Goal: Transaction & Acquisition: Book appointment/travel/reservation

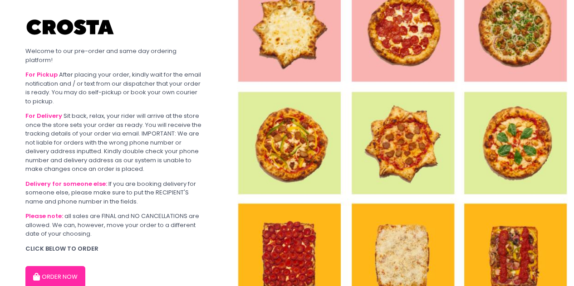
click at [59, 273] on button "ORDER NOW" at bounding box center [55, 277] width 60 height 22
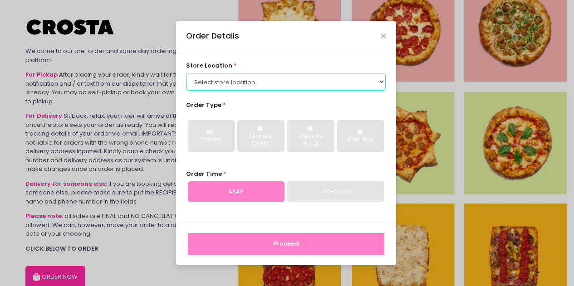
click at [278, 82] on select "Select store location [PERSON_NAME] Pizza - [PERSON_NAME] Pizza - [GEOGRAPHIC_D…" at bounding box center [286, 81] width 200 height 17
select select "5fabb2e53664a8677beaeb89"
click at [186, 73] on select "Select store location [PERSON_NAME] Pizza - [PERSON_NAME] Pizza - [GEOGRAPHIC_D…" at bounding box center [286, 81] width 200 height 17
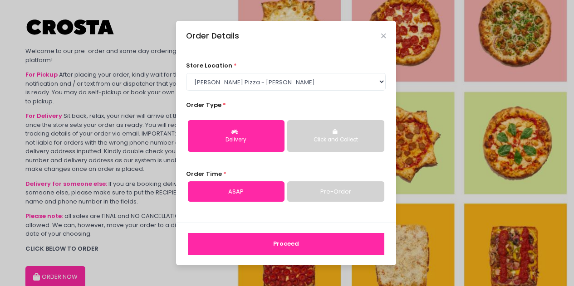
click at [350, 140] on div "Click and Collect" at bounding box center [335, 140] width 84 height 8
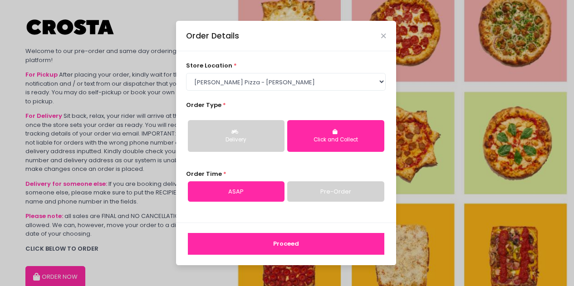
drag, startPoint x: 330, startPoint y: 191, endPoint x: 330, endPoint y: 196, distance: 5.5
click at [330, 191] on link "Pre-Order" at bounding box center [335, 191] width 97 height 21
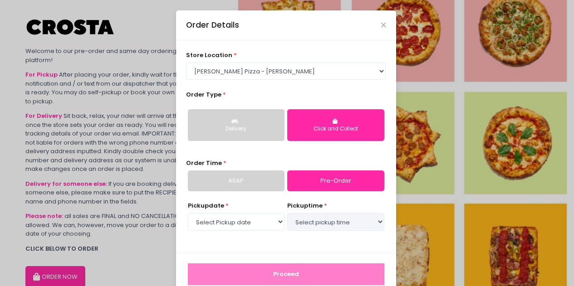
select select "[DATE]"
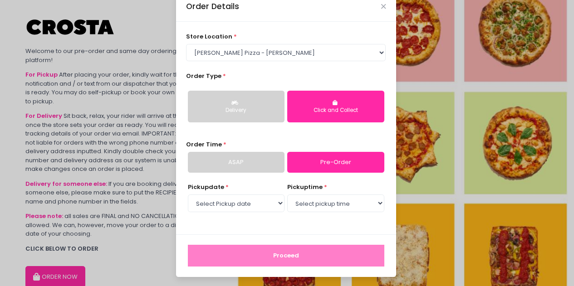
scroll to position [20, 0]
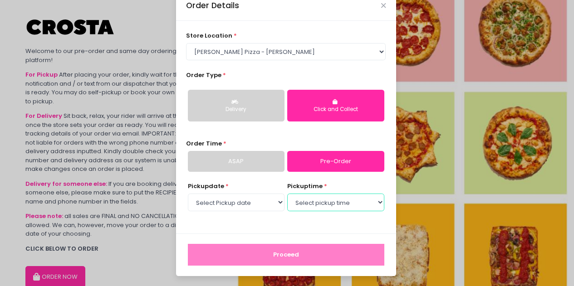
click at [317, 201] on select "Select pickup time 02:00 PM - 02:30 PM 02:30 PM - 03:00 PM 03:00 PM - 03:30 PM …" at bounding box center [335, 202] width 97 height 17
select select "17:00"
click at [287, 194] on select "Select pickup time 02:00 PM - 02:30 PM 02:30 PM - 03:00 PM 03:00 PM - 03:30 PM …" at bounding box center [335, 202] width 97 height 17
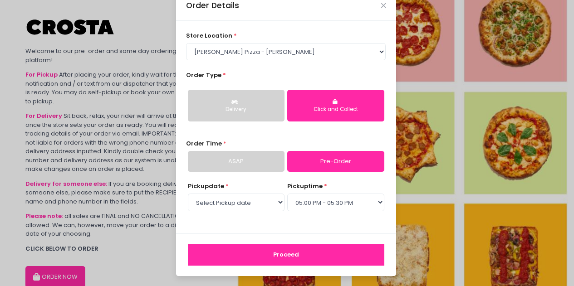
click at [302, 252] on button "Proceed" at bounding box center [286, 255] width 196 height 22
